Goal: Transaction & Acquisition: Purchase product/service

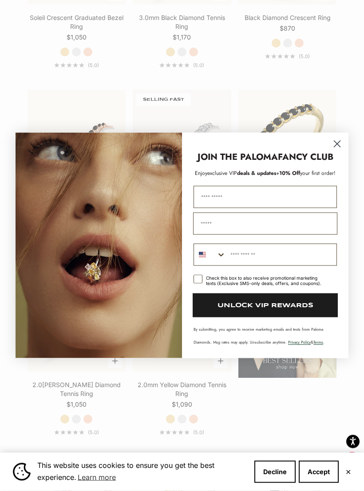
scroll to position [1178, 0]
click at [334, 147] on icon "Close dialog" at bounding box center [337, 144] width 6 height 6
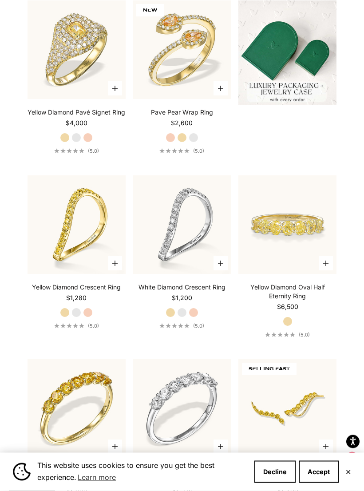
scroll to position [334, 0]
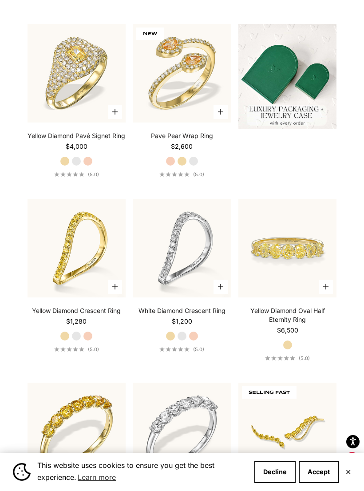
click at [352, 464] on div "This website uses cookies to ensure you get the best experience. Learn more Dec…" at bounding box center [182, 472] width 364 height 38
click at [350, 469] on button "✕" at bounding box center [349, 471] width 6 height 5
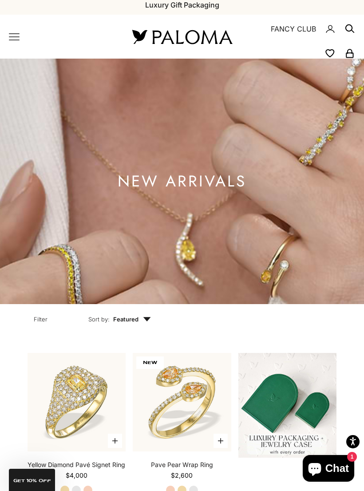
scroll to position [0, 0]
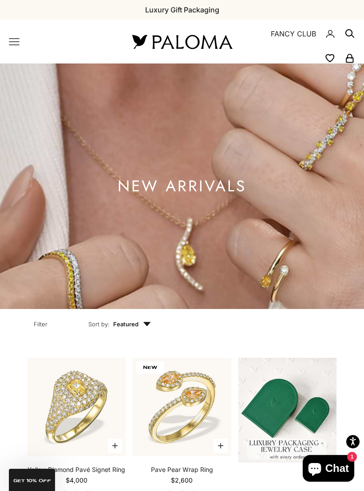
click at [12, 44] on icon "Primary navigation" at bounding box center [14, 42] width 10 height 6
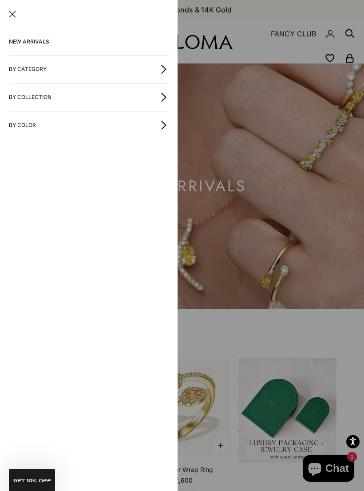
click at [159, 65] on button "By Category" at bounding box center [89, 70] width 160 height 28
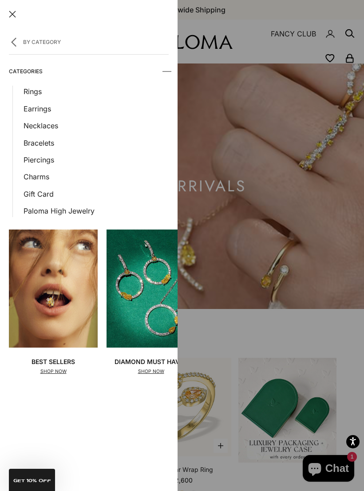
click at [54, 108] on link "Earrings" at bounding box center [96, 109] width 145 height 12
